Goal: Task Accomplishment & Management: Use online tool/utility

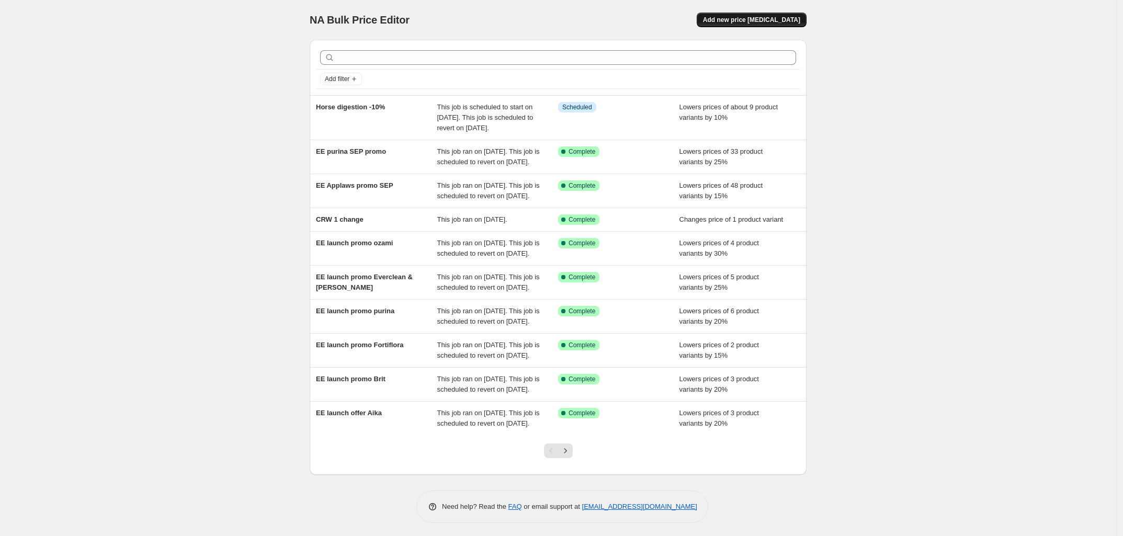
click at [737, 18] on span "Add new price [MEDICAL_DATA]" at bounding box center [751, 20] width 97 height 8
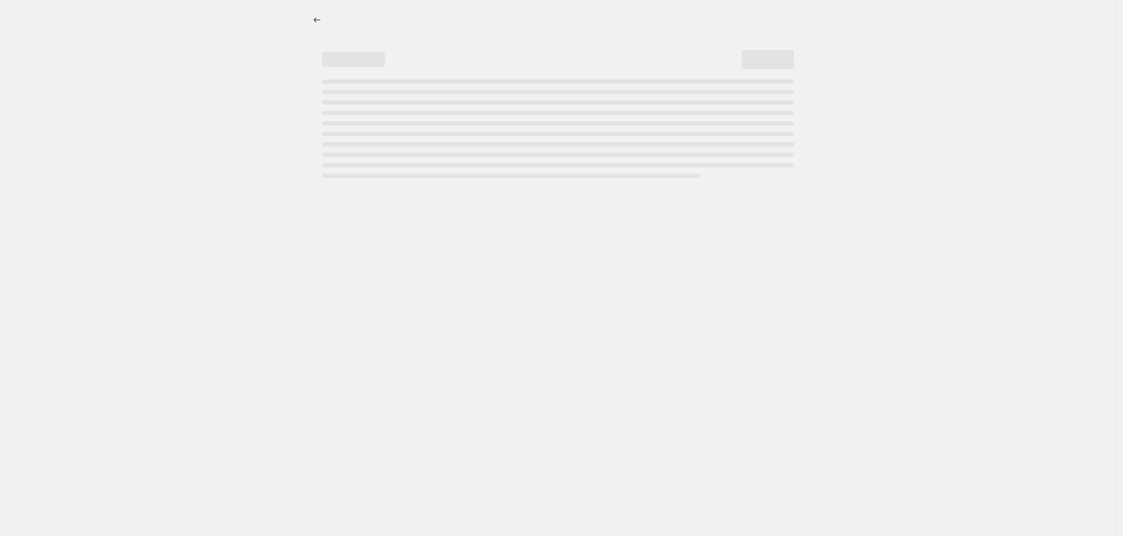
select select "percentage"
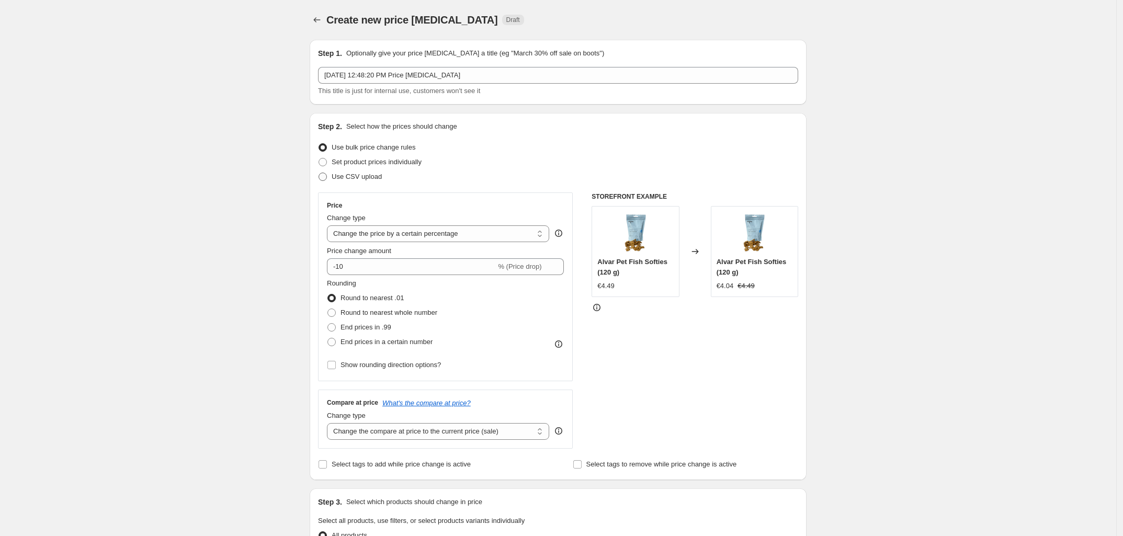
click at [377, 173] on span "Use CSV upload" at bounding box center [357, 177] width 50 height 8
click at [319, 173] on input "Use CSV upload" at bounding box center [319, 173] width 1 height 1
radio input "true"
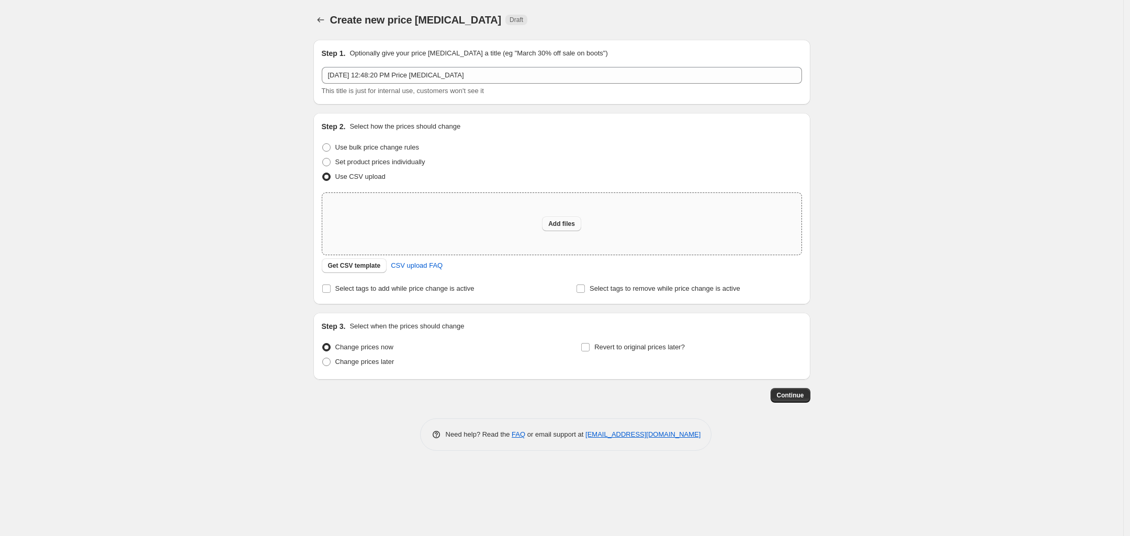
click at [566, 225] on span "Add files" at bounding box center [561, 224] width 27 height 8
type input "C:\fakepath\18.9 price shape test.csv"
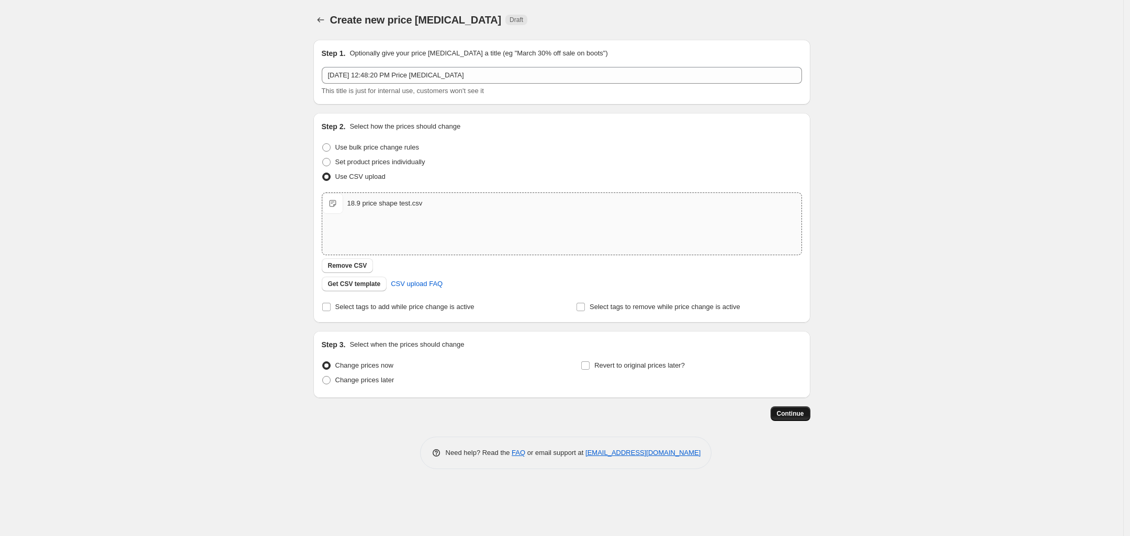
click at [801, 411] on span "Continue" at bounding box center [790, 414] width 27 height 8
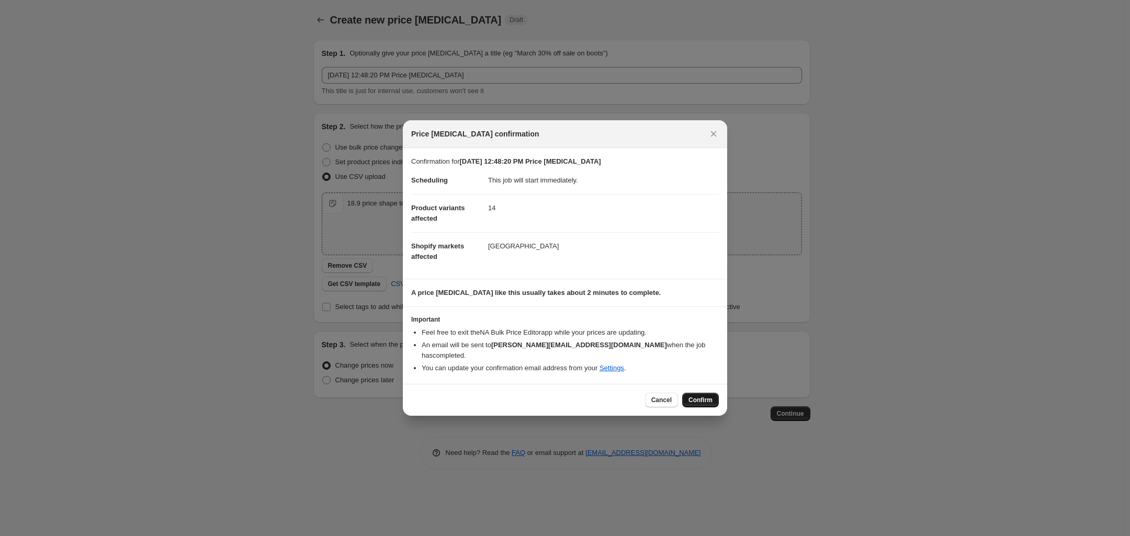
click at [697, 398] on span "Confirm" at bounding box center [700, 400] width 24 height 8
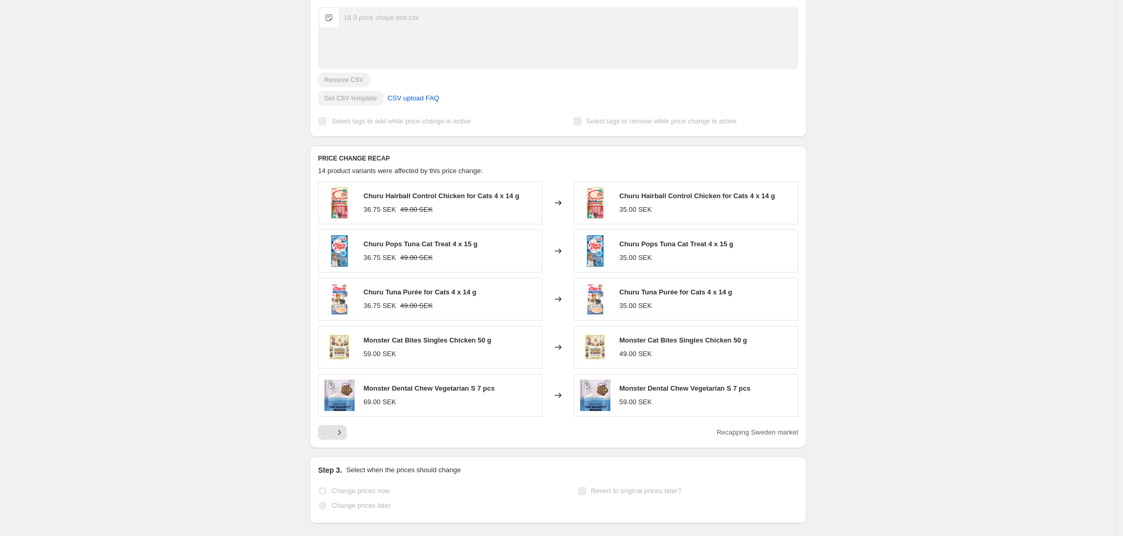
scroll to position [286, 0]
click at [345, 435] on icon "Next" at bounding box center [339, 432] width 10 height 10
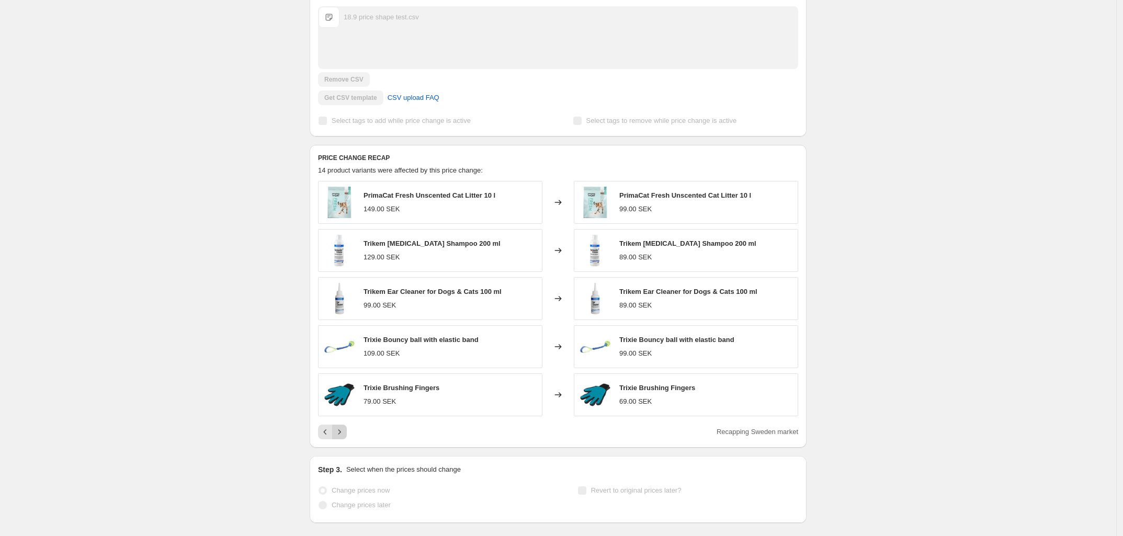
click at [345, 435] on icon "Next" at bounding box center [339, 432] width 10 height 10
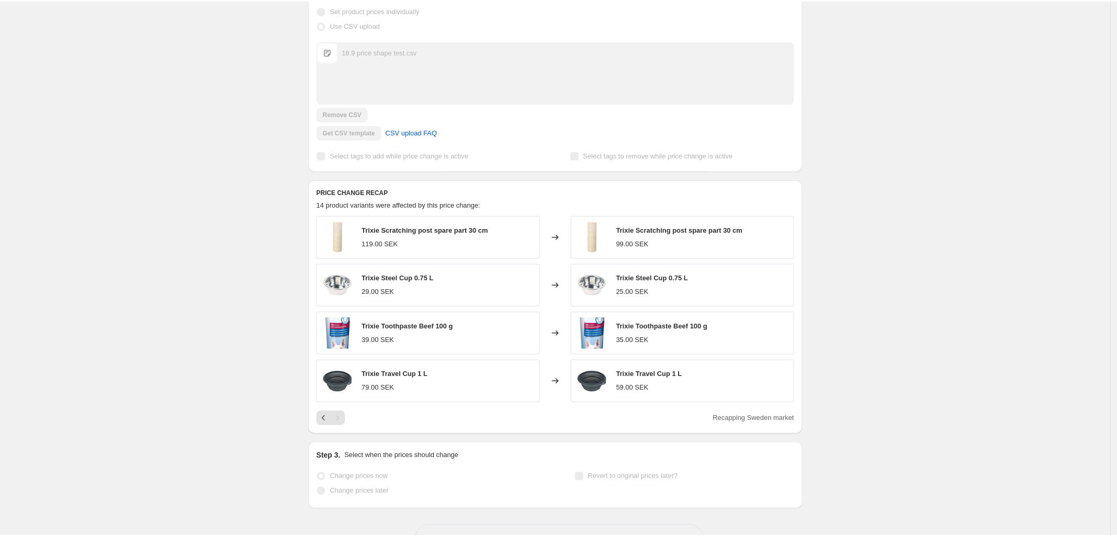
scroll to position [0, 0]
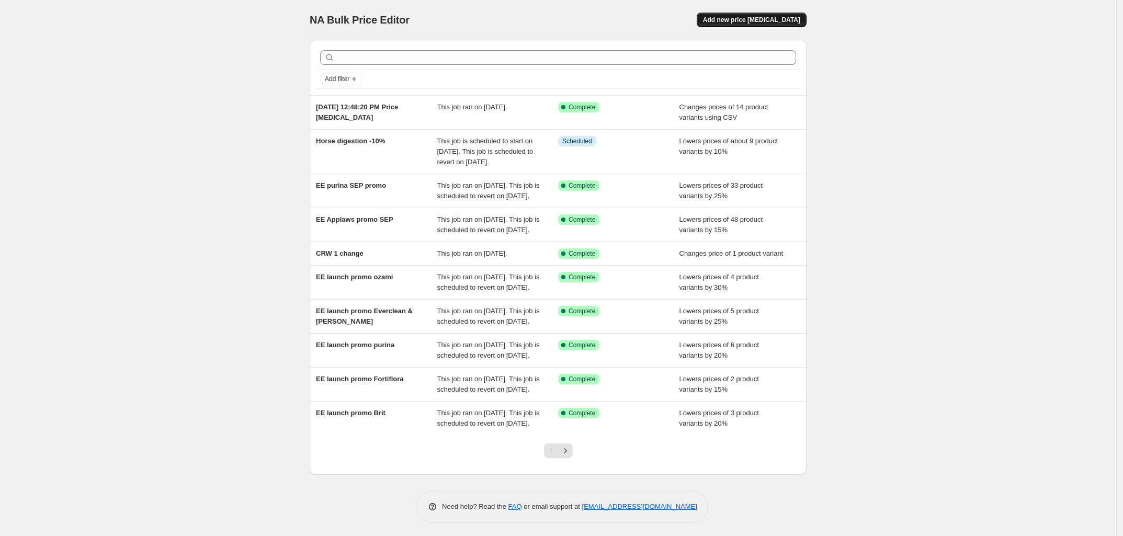
click at [761, 21] on span "Add new price [MEDICAL_DATA]" at bounding box center [751, 20] width 97 height 8
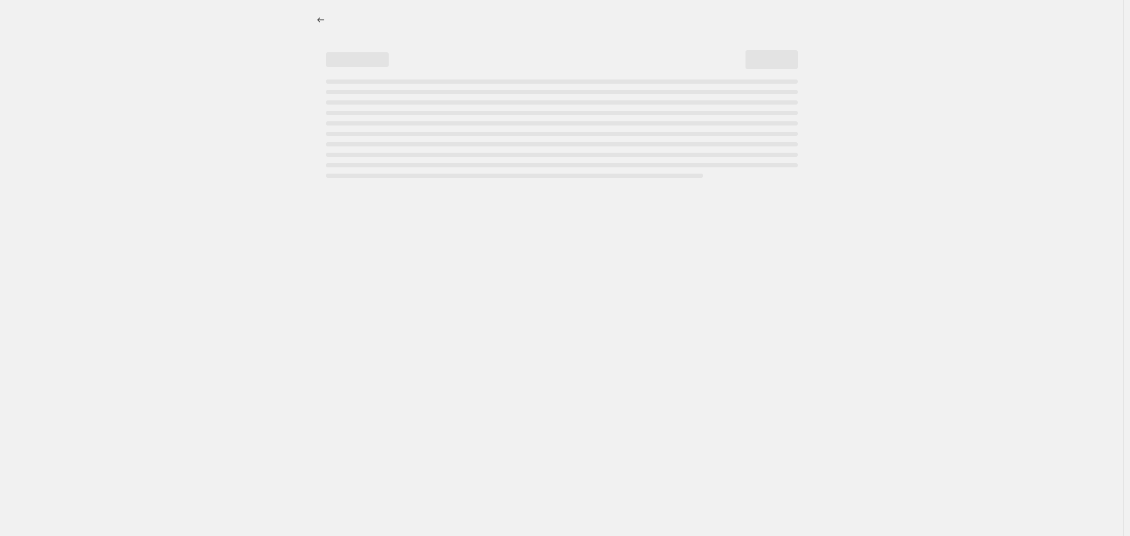
select select "percentage"
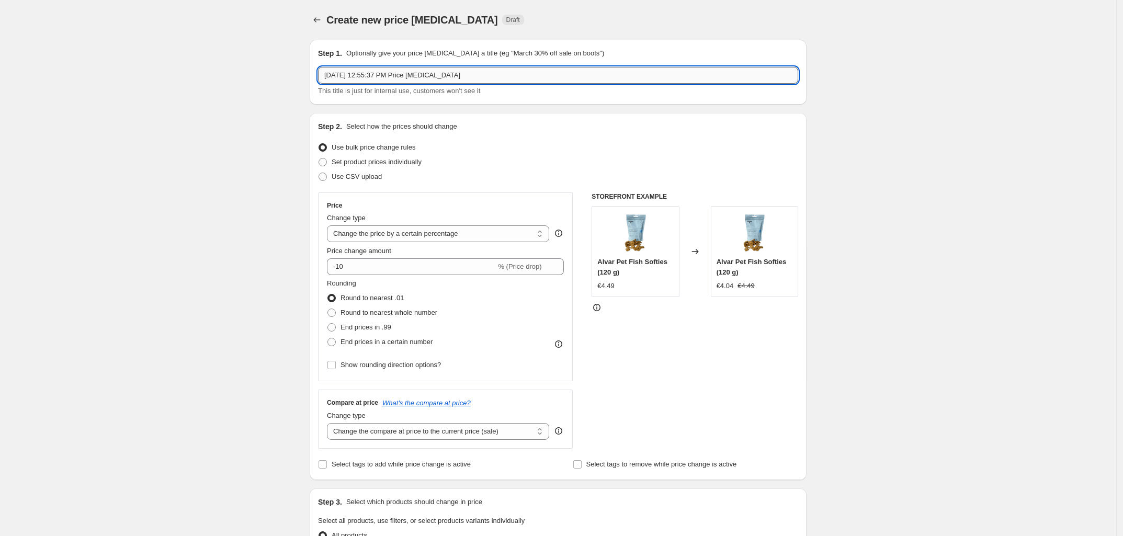
click at [447, 79] on input "[DATE] 12:55:37 PM Price [MEDICAL_DATA]" at bounding box center [558, 75] width 480 height 17
click at [394, 73] on input "Changes from price change review" at bounding box center [558, 75] width 480 height 17
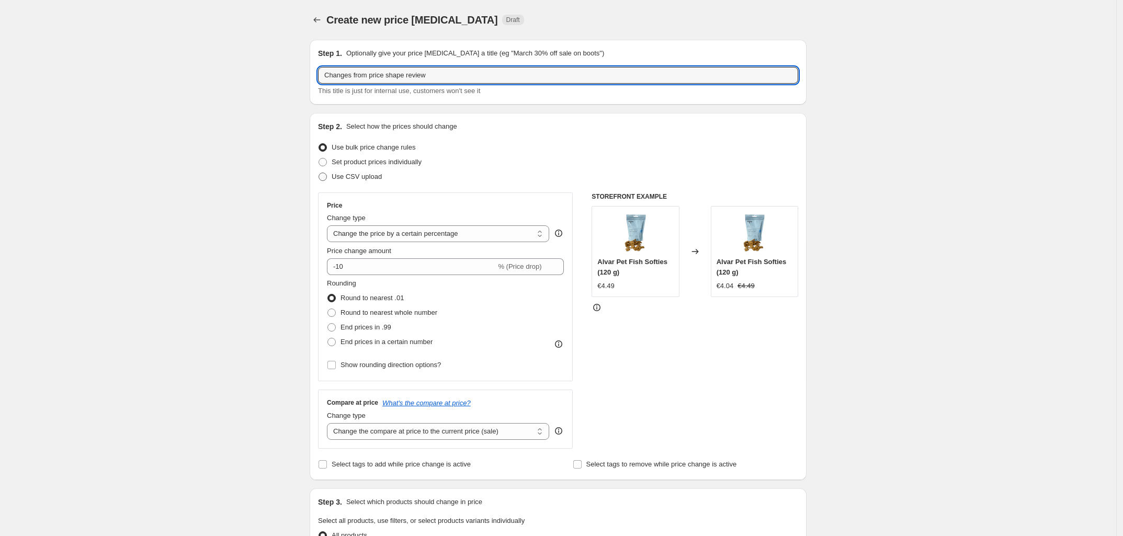
type input "Changes from price shape review"
click at [336, 175] on span "Use CSV upload" at bounding box center [357, 177] width 50 height 8
click at [319, 173] on input "Use CSV upload" at bounding box center [319, 173] width 1 height 1
radio input "true"
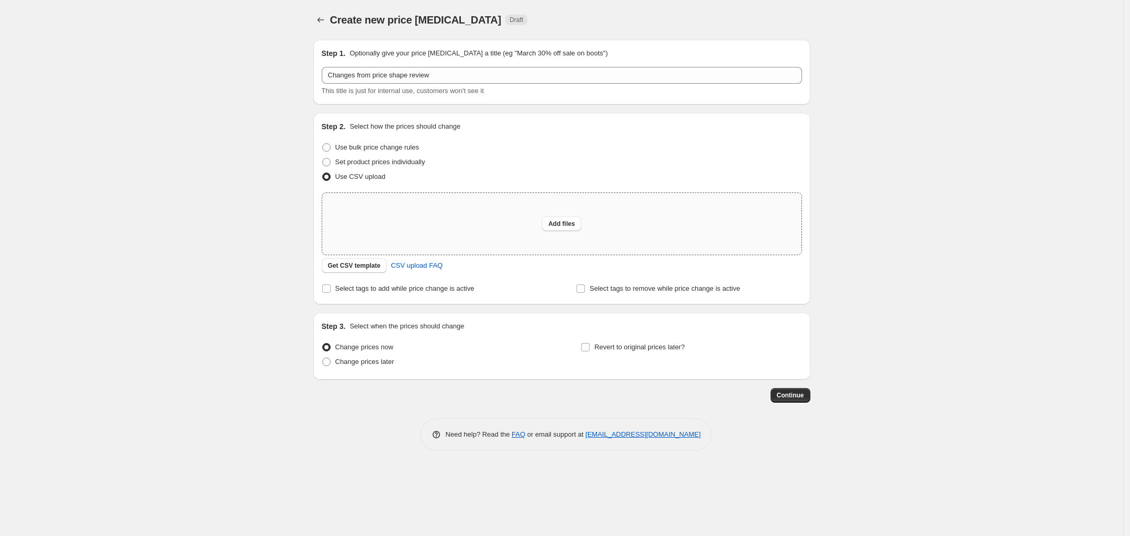
drag, startPoint x: 552, startPoint y: 225, endPoint x: 519, endPoint y: 216, distance: 34.3
click at [519, 216] on div "Add files" at bounding box center [561, 224] width 479 height 62
type input "C:\fakepath\18.9 price shape changes.csv"
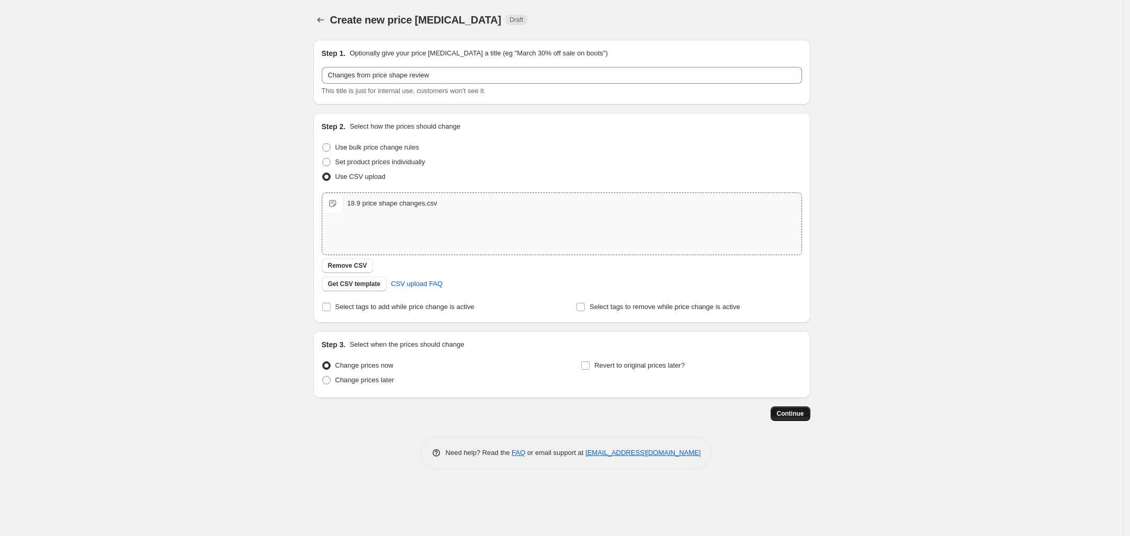
click at [797, 413] on span "Continue" at bounding box center [790, 414] width 27 height 8
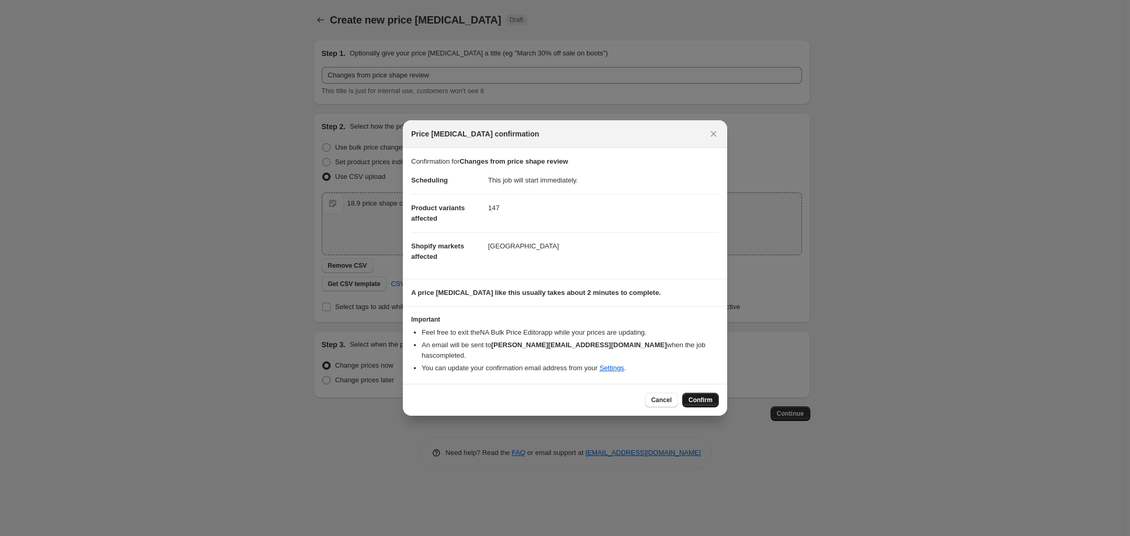
click at [690, 396] on span "Confirm" at bounding box center [700, 400] width 24 height 8
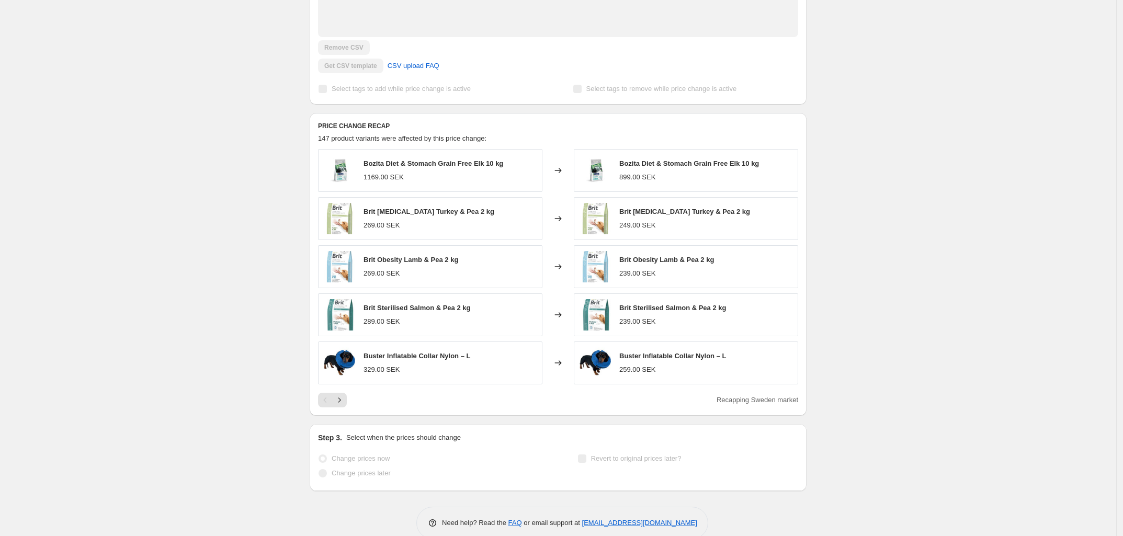
scroll to position [338, 0]
click at [343, 393] on icon "Next" at bounding box center [339, 398] width 10 height 10
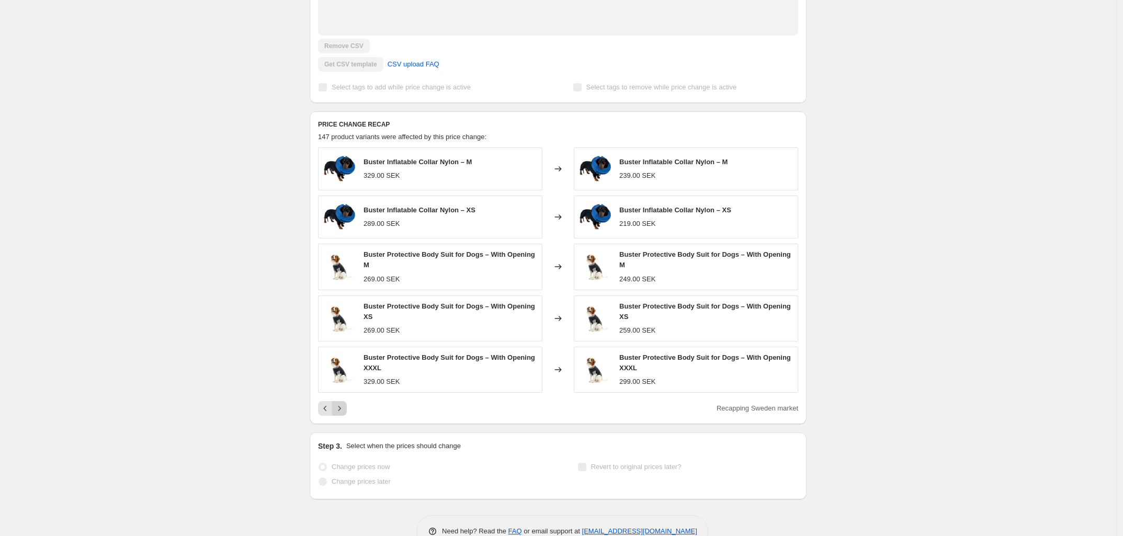
click at [344, 403] on icon "Next" at bounding box center [339, 408] width 10 height 10
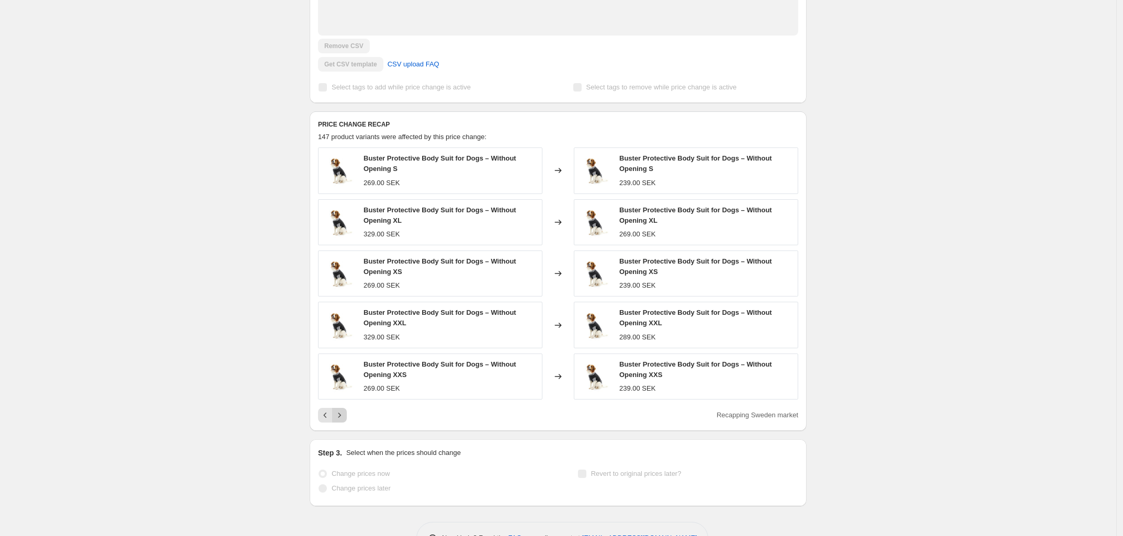
click at [344, 408] on button "Next" at bounding box center [339, 415] width 15 height 15
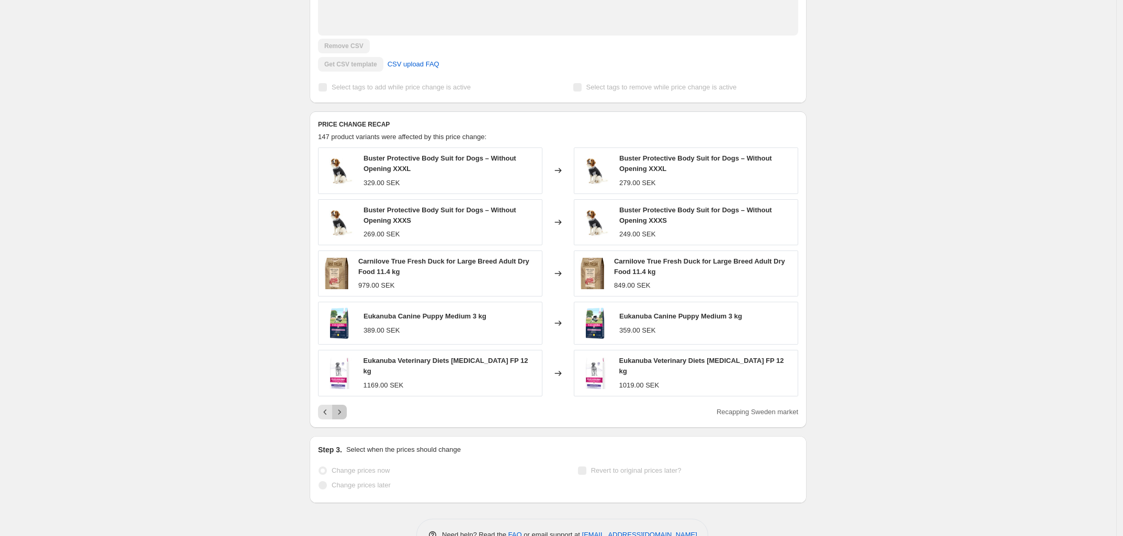
click at [343, 407] on icon "Next" at bounding box center [339, 412] width 10 height 10
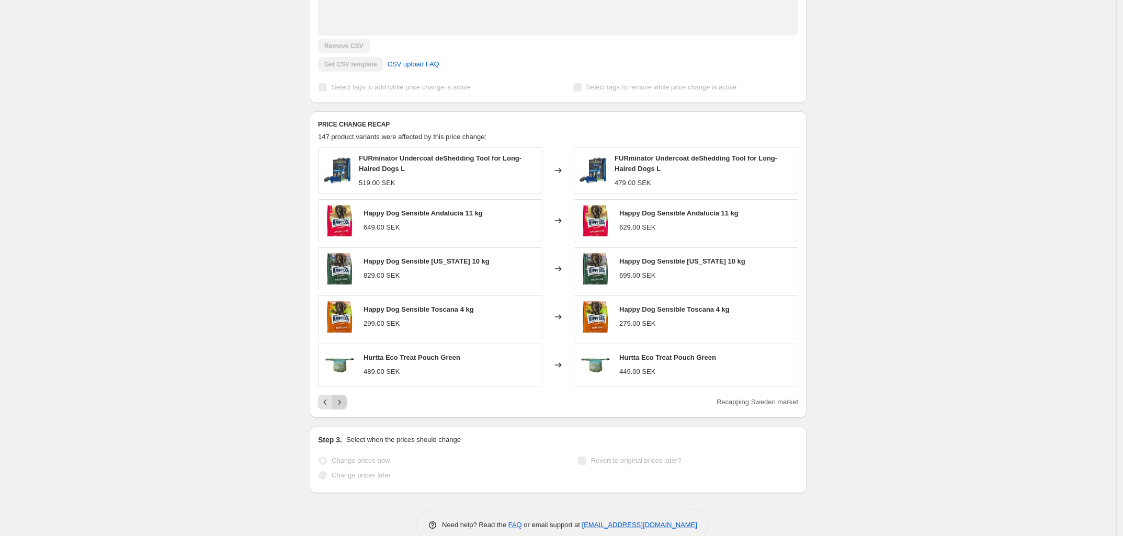
click at [344, 395] on button "Next" at bounding box center [339, 402] width 15 height 15
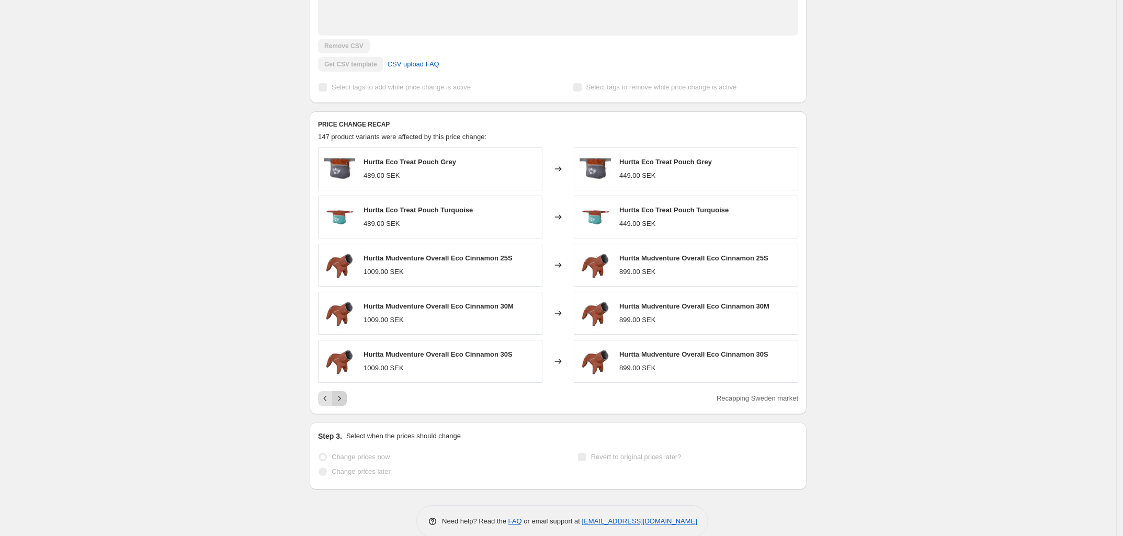
click at [341, 396] on icon "Next" at bounding box center [339, 398] width 3 height 5
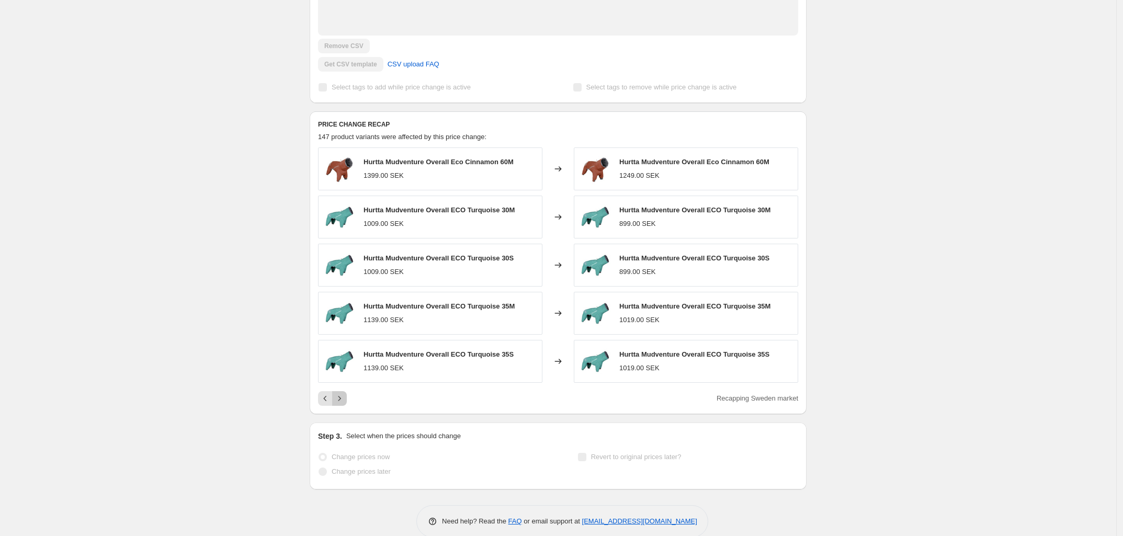
click at [341, 396] on icon "Next" at bounding box center [339, 398] width 3 height 5
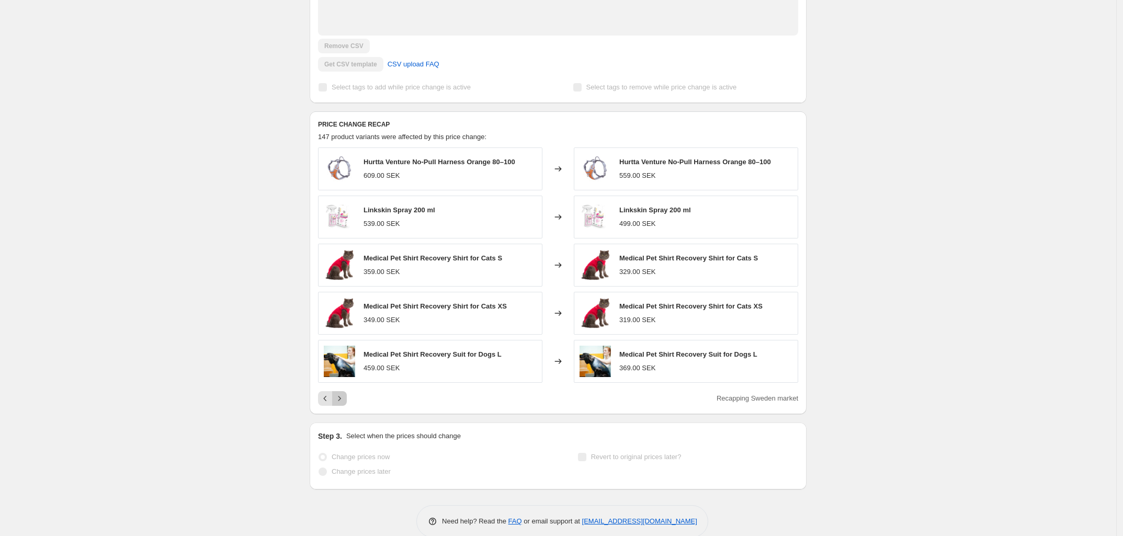
click at [341, 396] on icon "Next" at bounding box center [339, 398] width 3 height 5
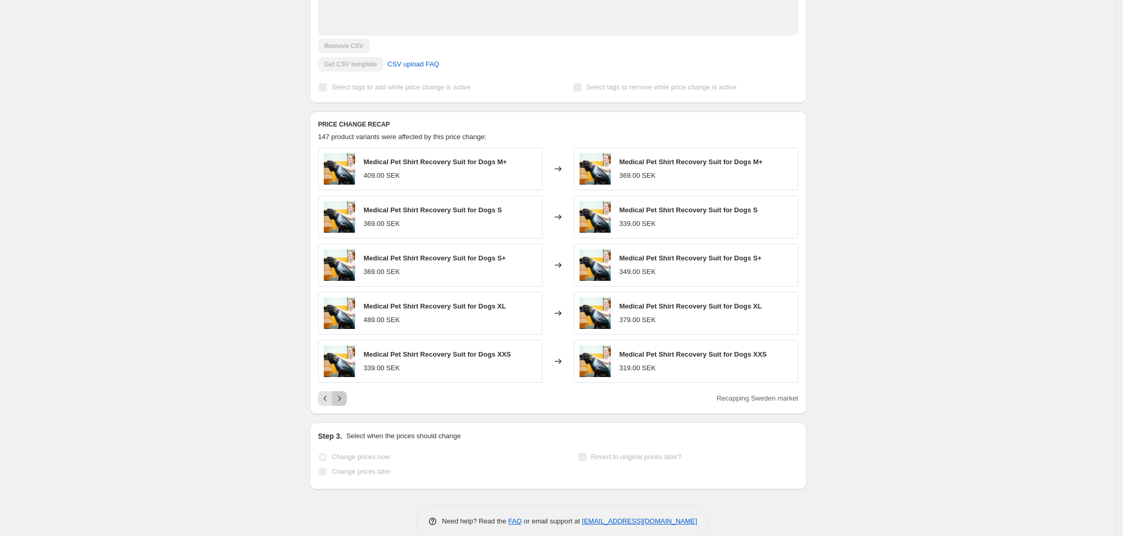
click at [341, 396] on icon "Next" at bounding box center [339, 398] width 3 height 5
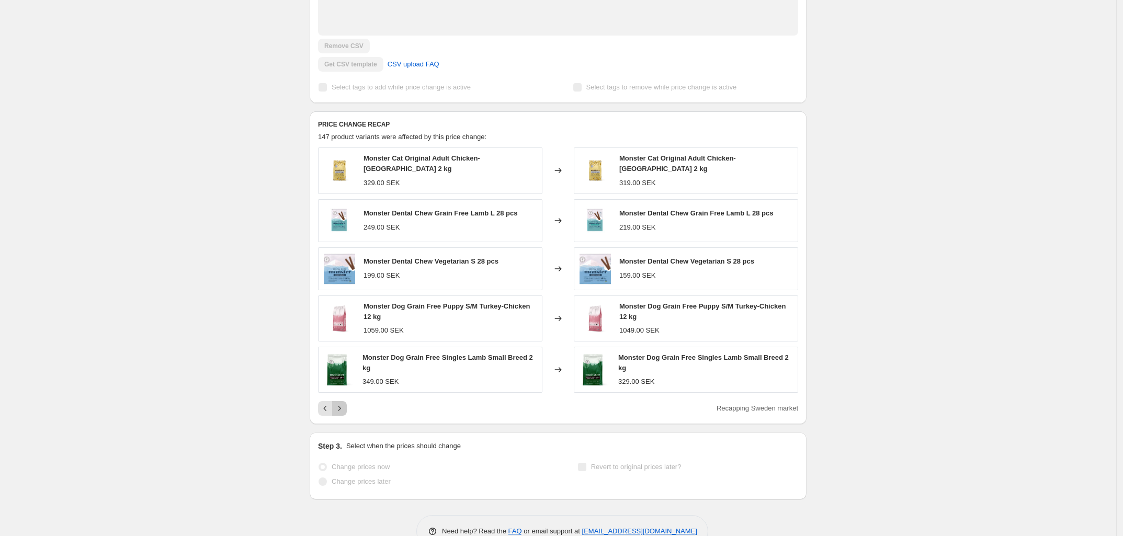
click at [343, 401] on button "Next" at bounding box center [339, 408] width 15 height 15
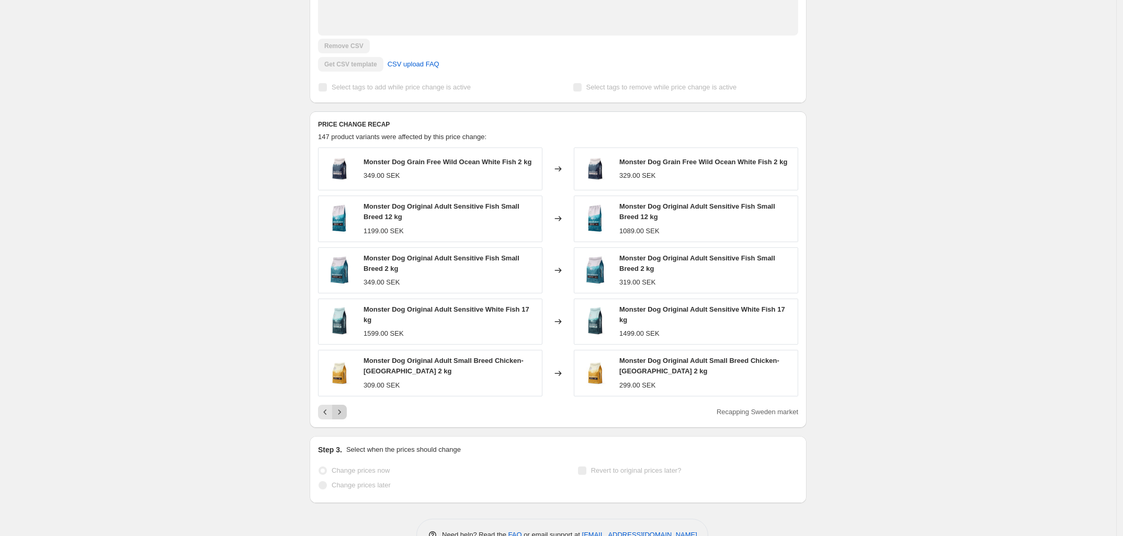
click at [343, 407] on icon "Next" at bounding box center [339, 412] width 10 height 10
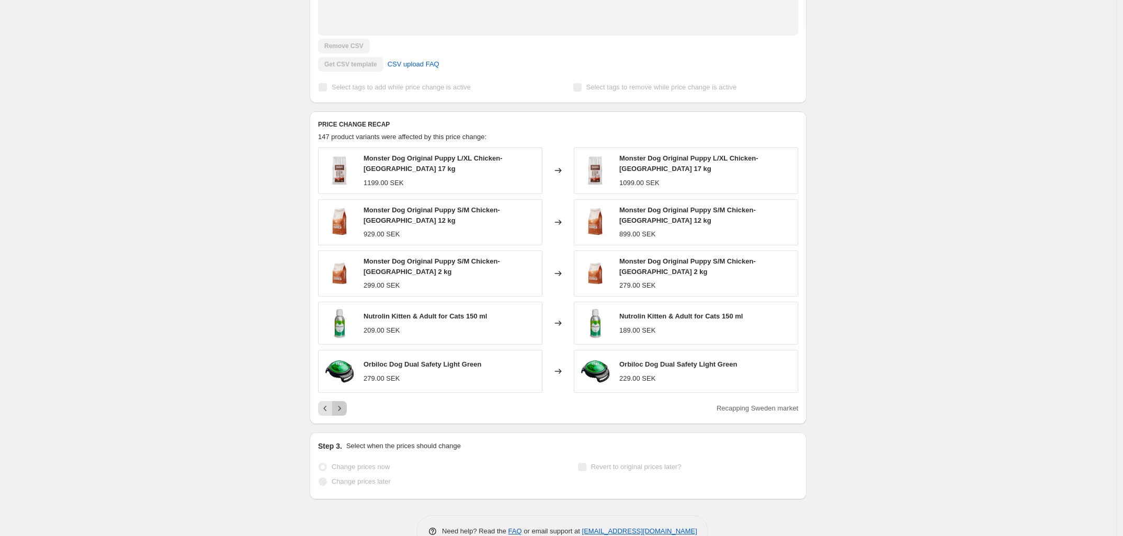
click at [341, 403] on icon "Next" at bounding box center [339, 408] width 10 height 10
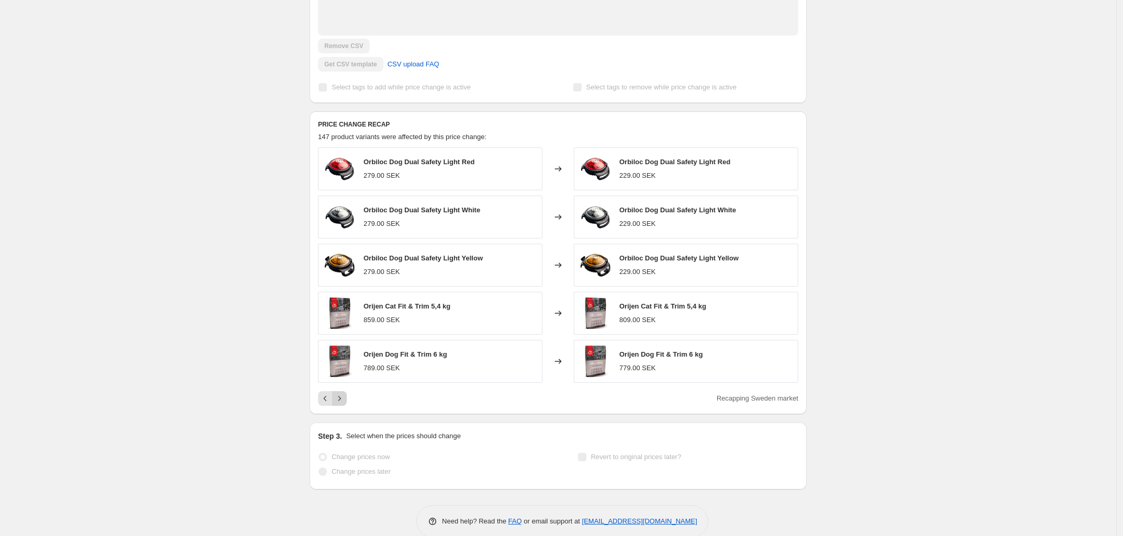
click at [341, 393] on icon "Next" at bounding box center [339, 398] width 10 height 10
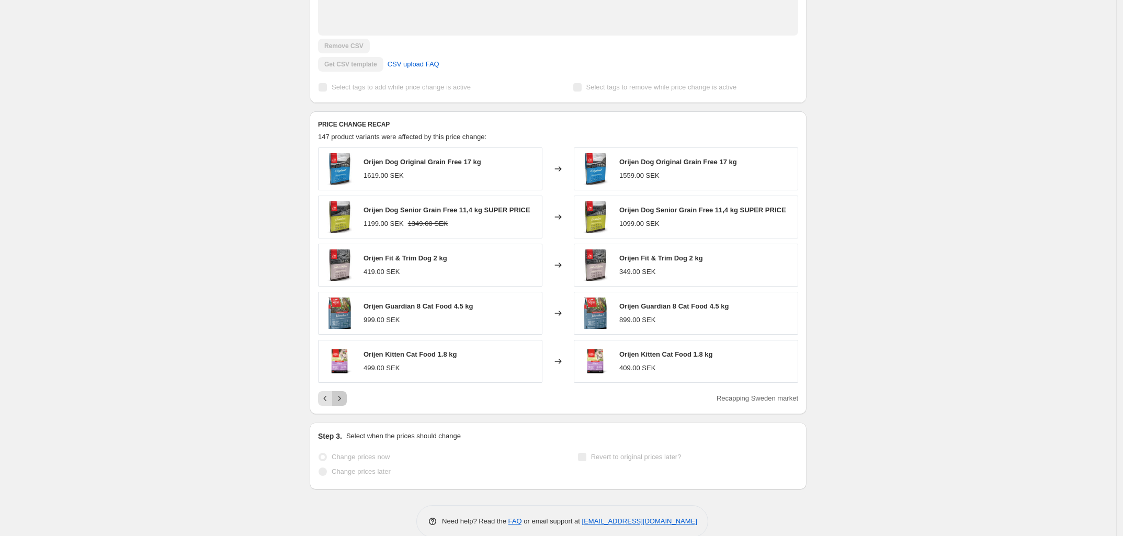
click at [341, 393] on icon "Next" at bounding box center [339, 398] width 10 height 10
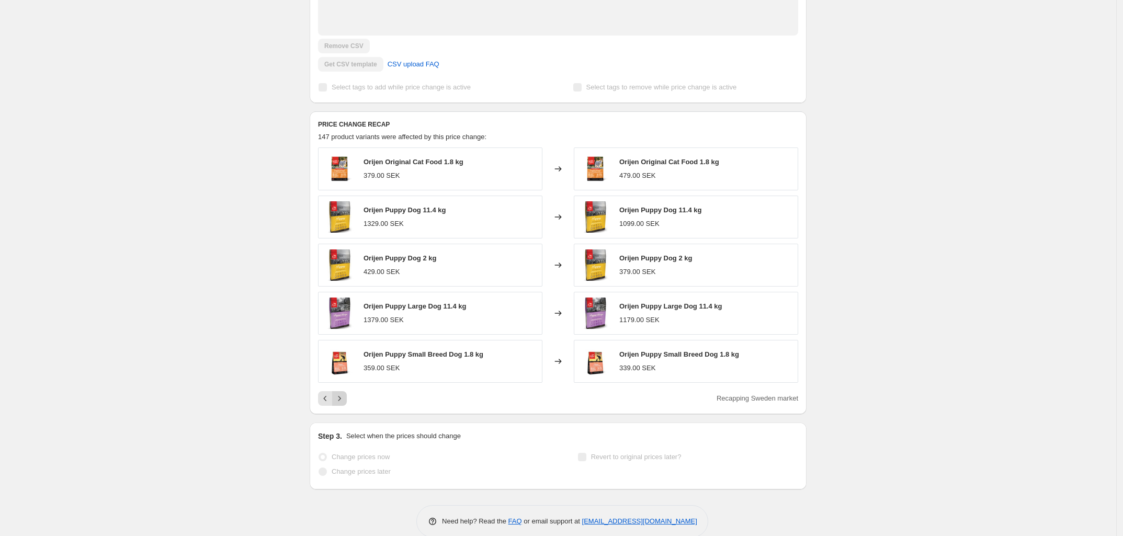
click at [341, 393] on icon "Next" at bounding box center [339, 398] width 10 height 10
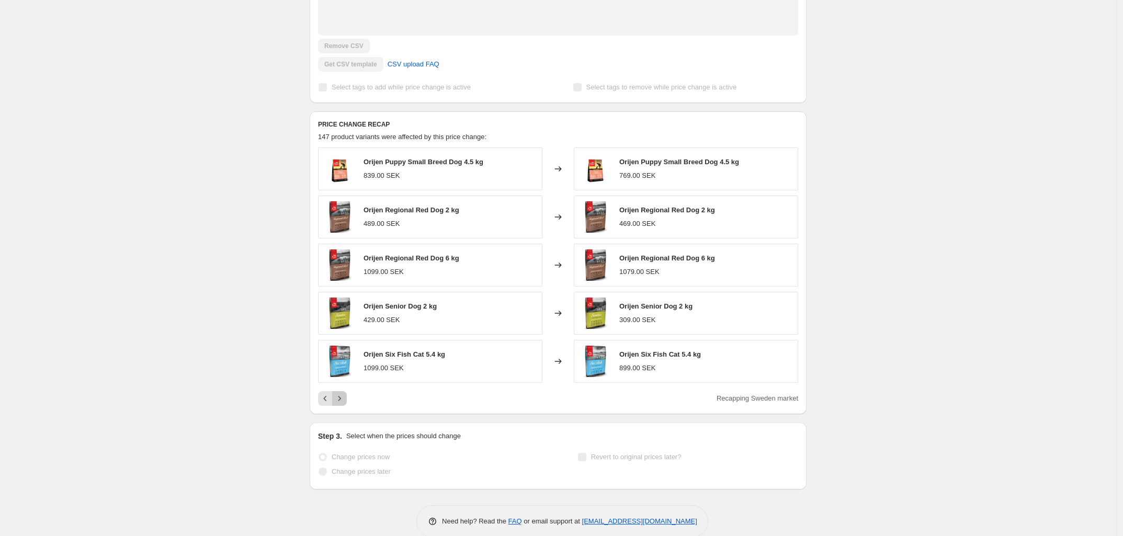
click at [341, 393] on icon "Next" at bounding box center [339, 398] width 10 height 10
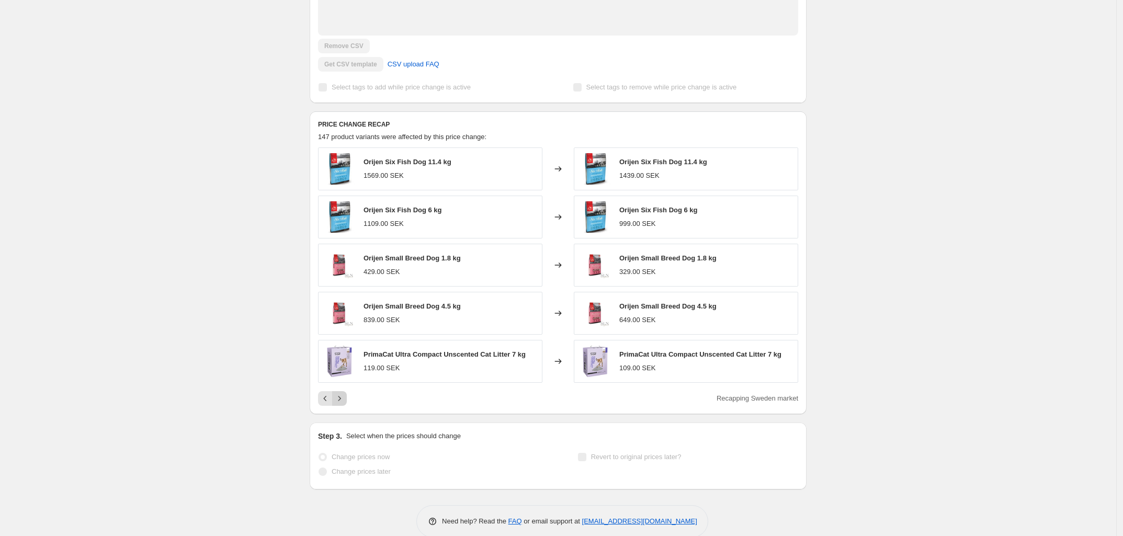
click at [341, 393] on icon "Next" at bounding box center [339, 398] width 10 height 10
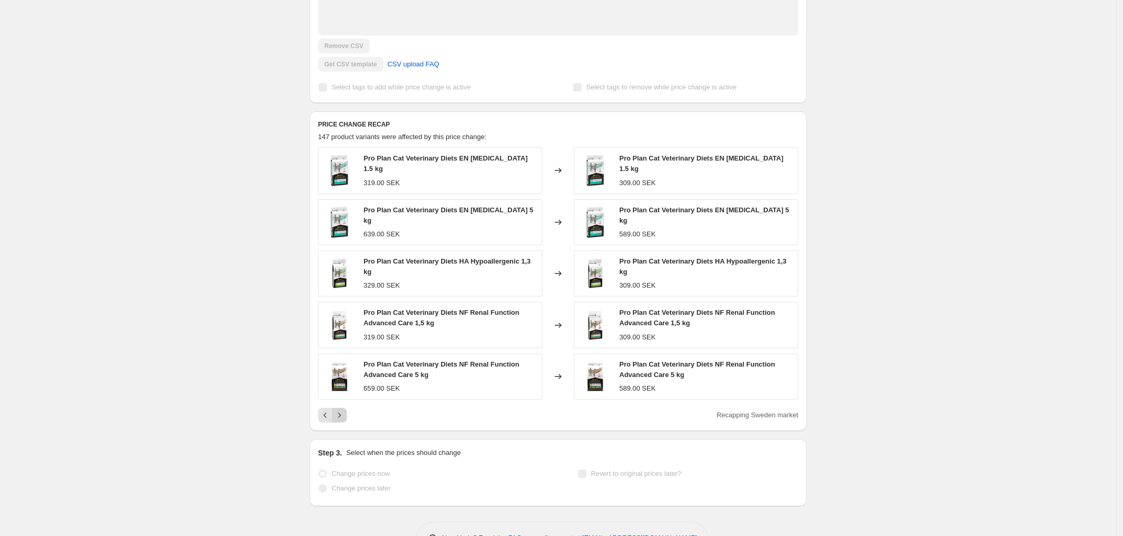
click at [341, 382] on div "Pro Plan Cat Veterinary Diets EN [MEDICAL_DATA] 1.5 kg 319.00 SEK Changed to Pr…" at bounding box center [558, 285] width 480 height 275
click at [345, 410] on icon "Next" at bounding box center [339, 415] width 10 height 10
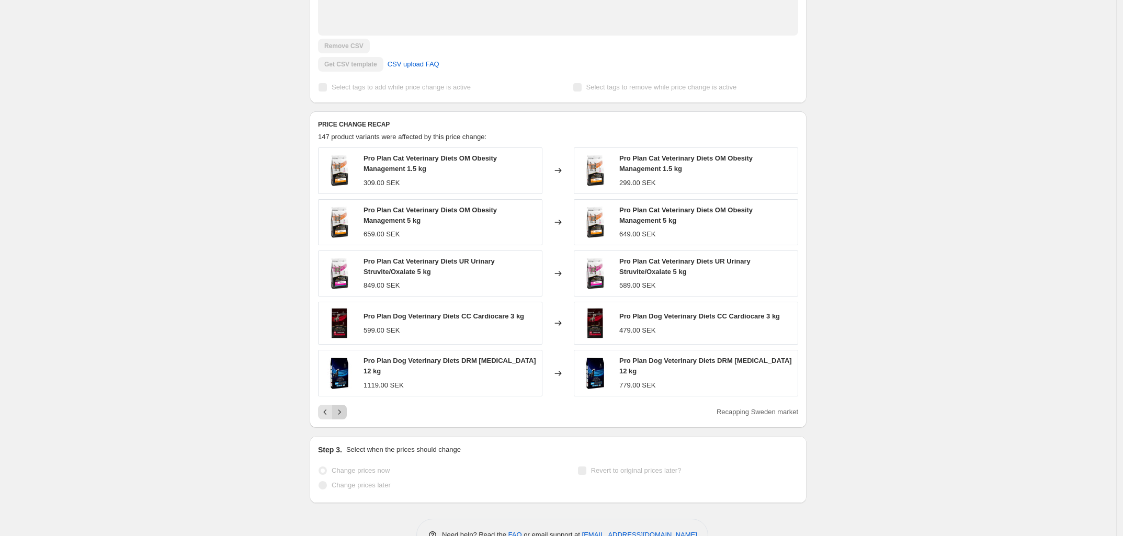
click at [345, 405] on button "Next" at bounding box center [339, 412] width 15 height 15
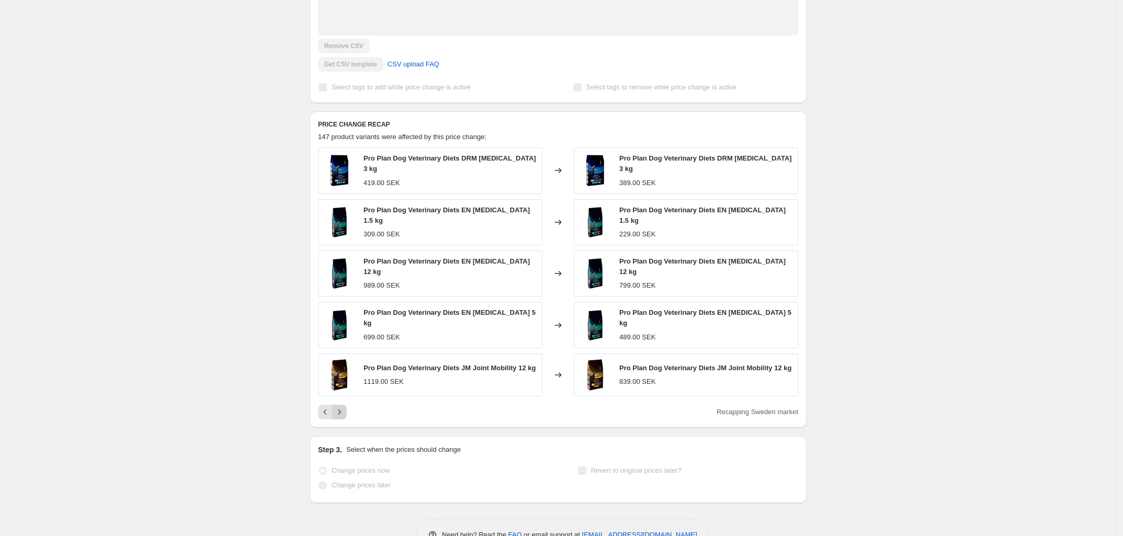
click at [345, 405] on button "Next" at bounding box center [339, 412] width 15 height 15
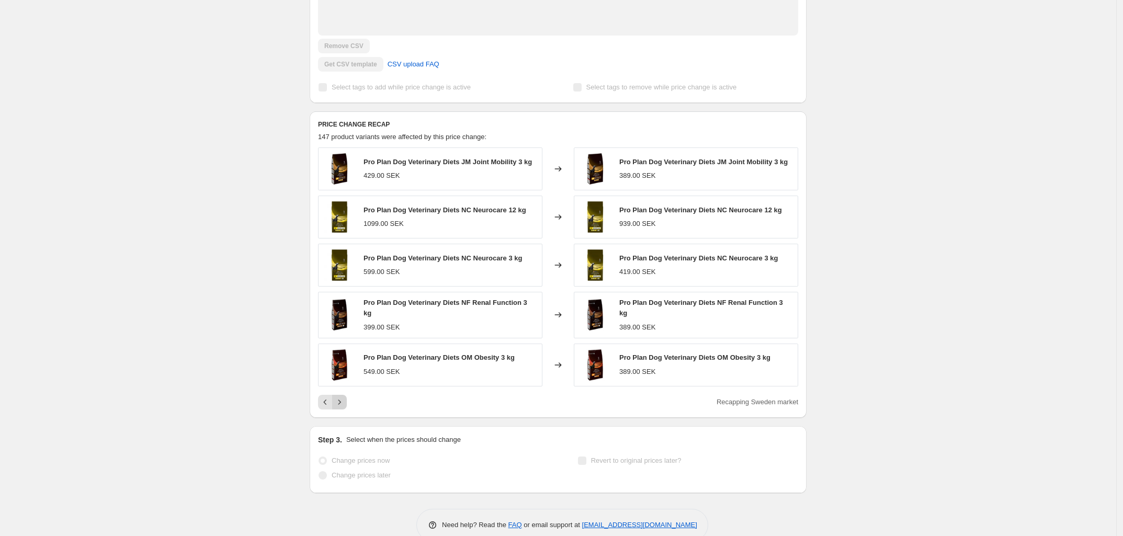
click at [345, 397] on div "Prices changed successfully This job successfully completed on [DATE] 12:56 PM.…" at bounding box center [553, 102] width 505 height 781
click at [345, 397] on icon "Next" at bounding box center [339, 402] width 10 height 10
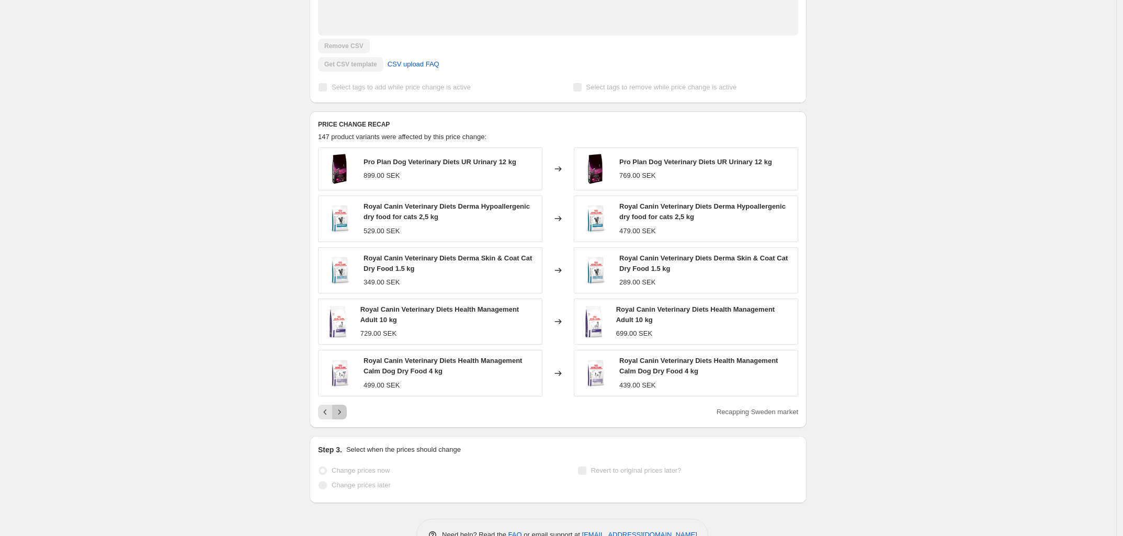
click at [345, 407] on icon "Next" at bounding box center [339, 412] width 10 height 10
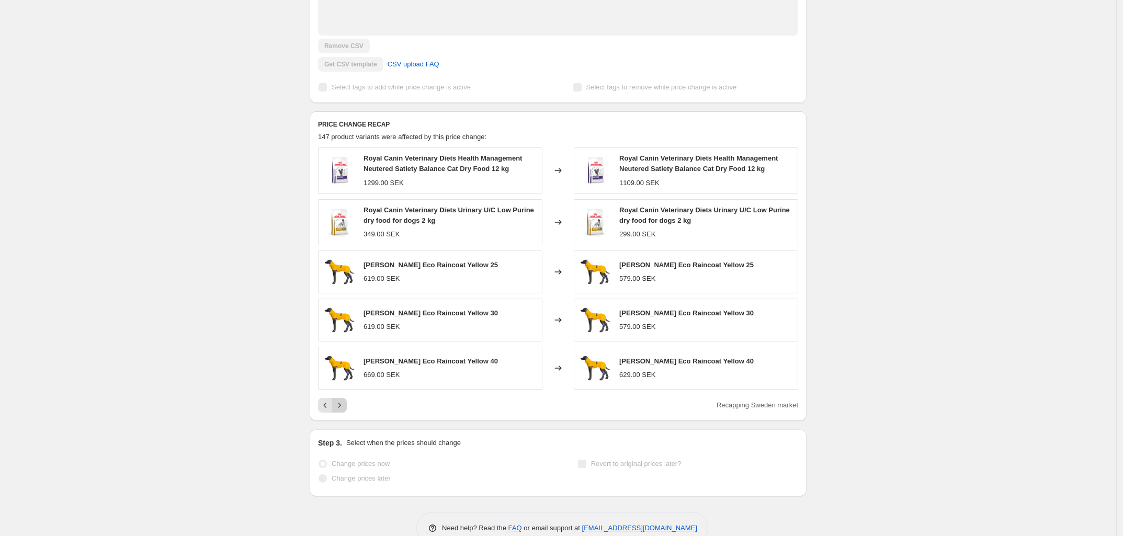
click at [344, 400] on icon "Next" at bounding box center [339, 405] width 10 height 10
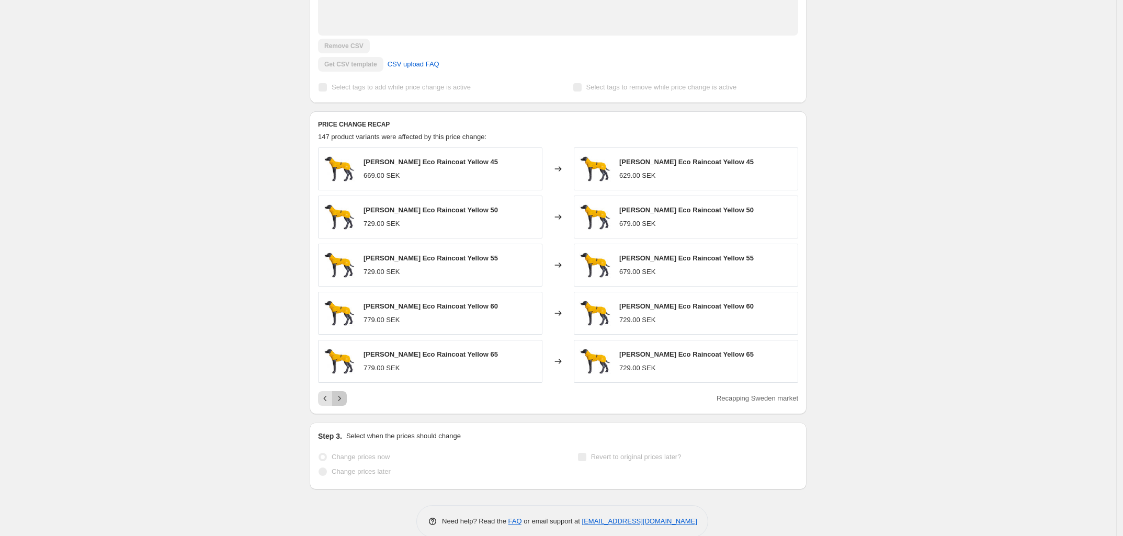
click at [344, 393] on icon "Next" at bounding box center [339, 398] width 10 height 10
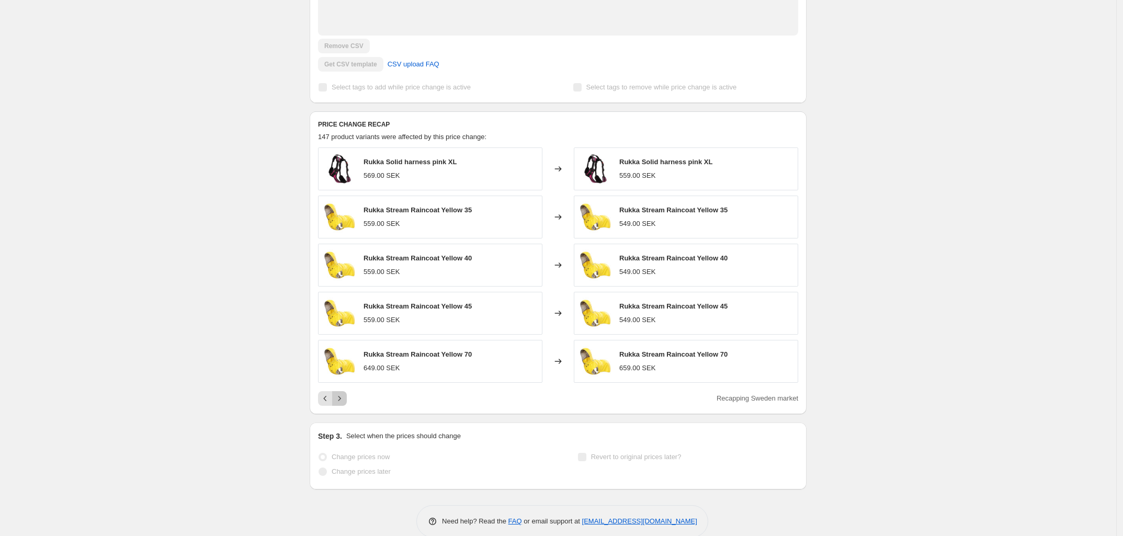
click at [344, 393] on icon "Next" at bounding box center [339, 398] width 10 height 10
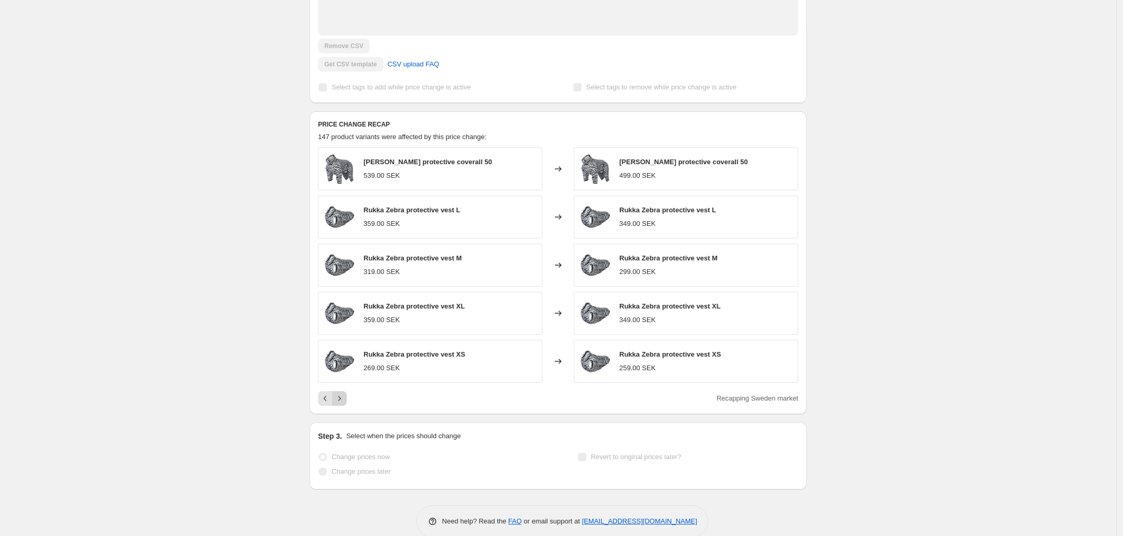
click at [344, 393] on icon "Next" at bounding box center [339, 398] width 10 height 10
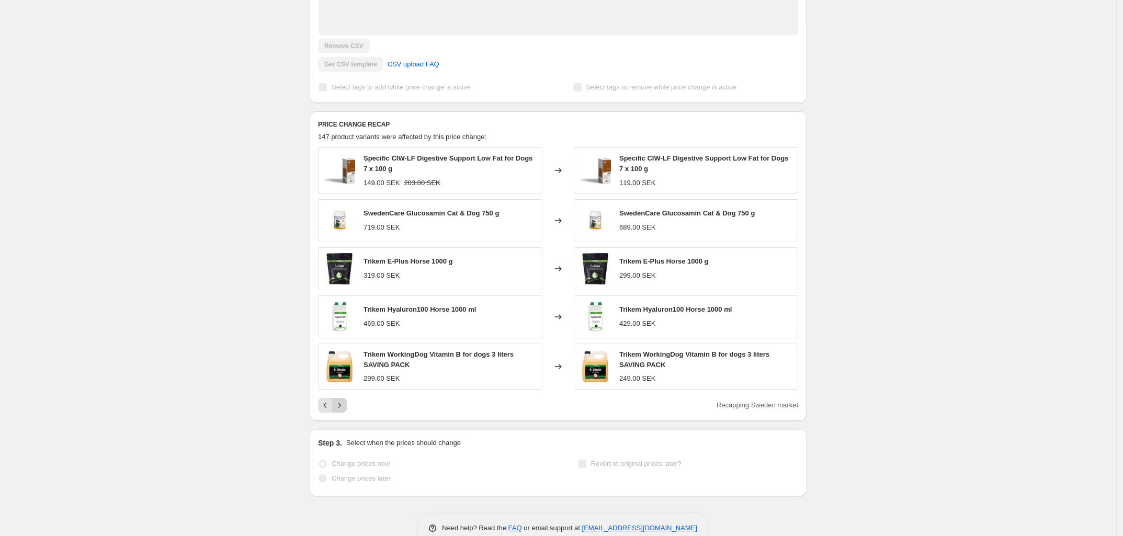
click at [344, 400] on icon "Next" at bounding box center [339, 405] width 10 height 10
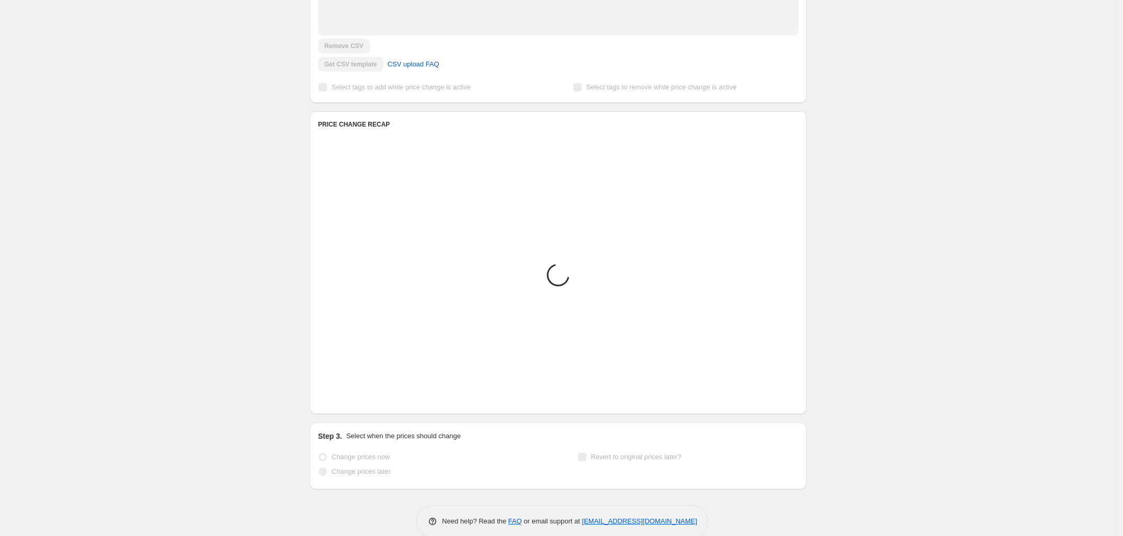
scroll to position [193, 0]
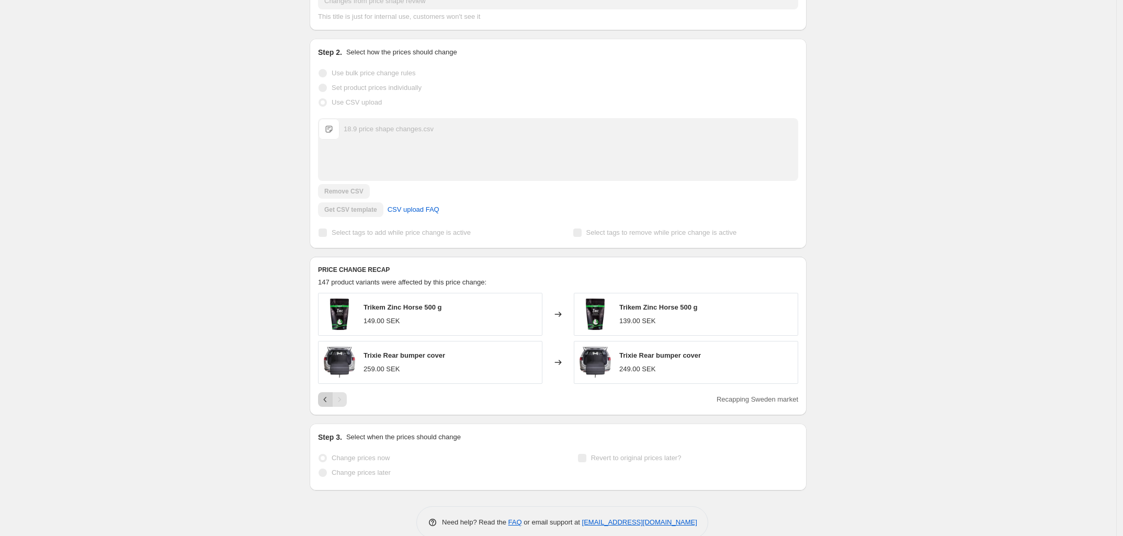
click at [326, 394] on icon "Previous" at bounding box center [325, 399] width 10 height 10
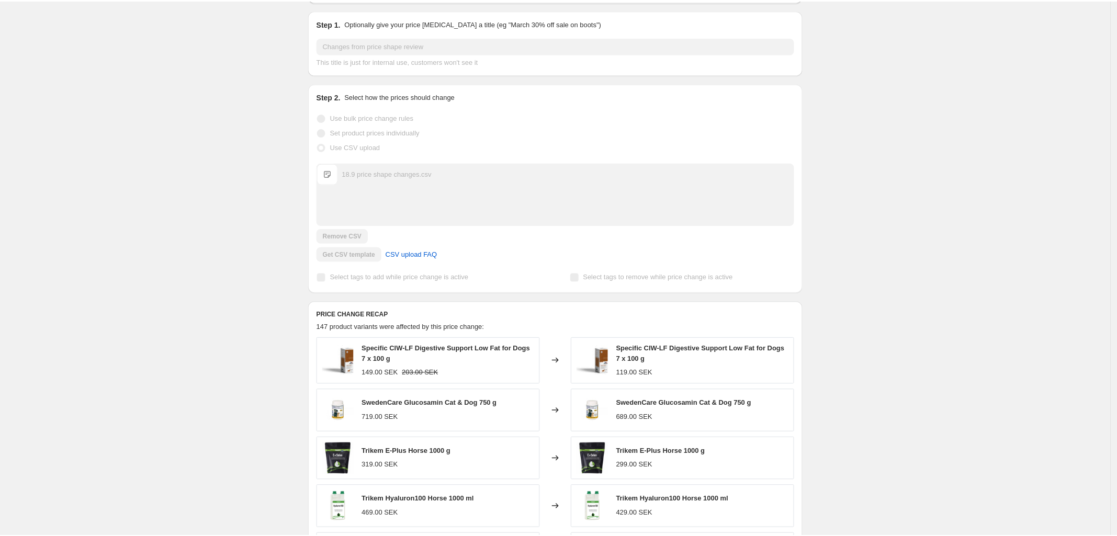
scroll to position [152, 0]
